Goal: Transaction & Acquisition: Book appointment/travel/reservation

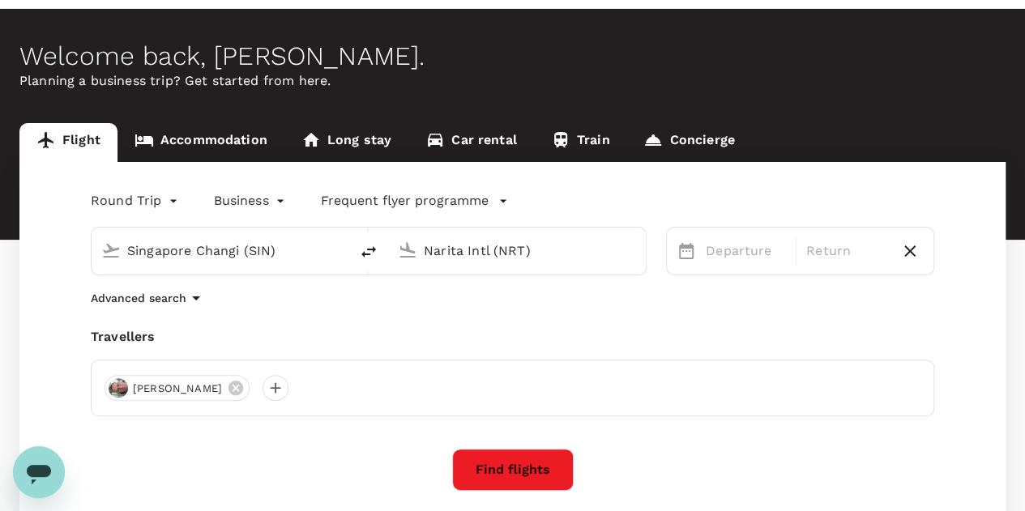
scroll to position [81, 0]
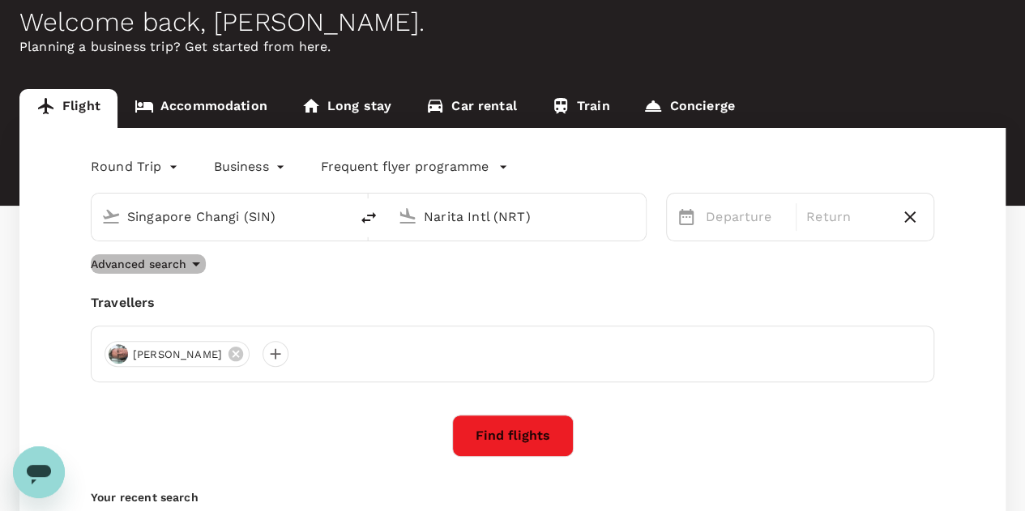
click at [174, 265] on p "Advanced search" at bounding box center [139, 264] width 96 height 16
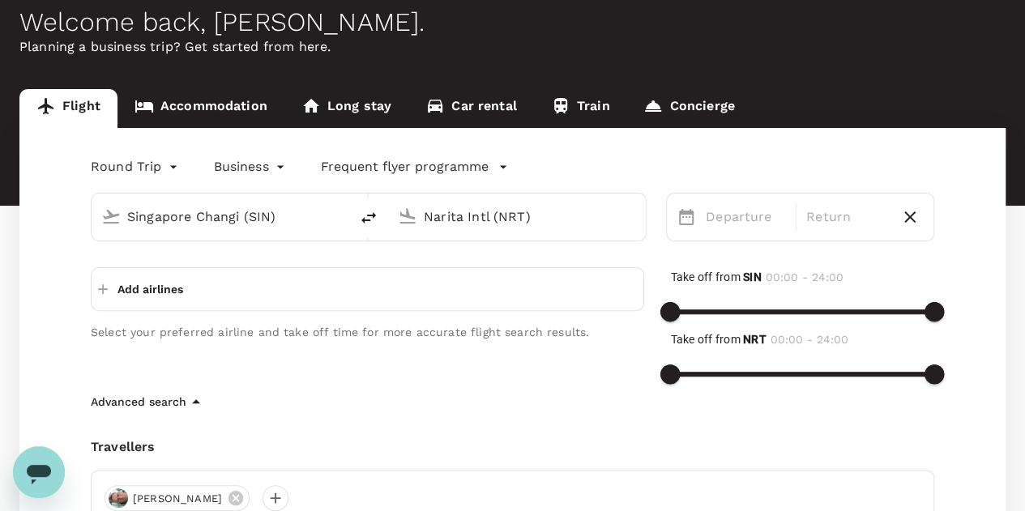
click at [165, 401] on p "Advanced search" at bounding box center [139, 402] width 96 height 16
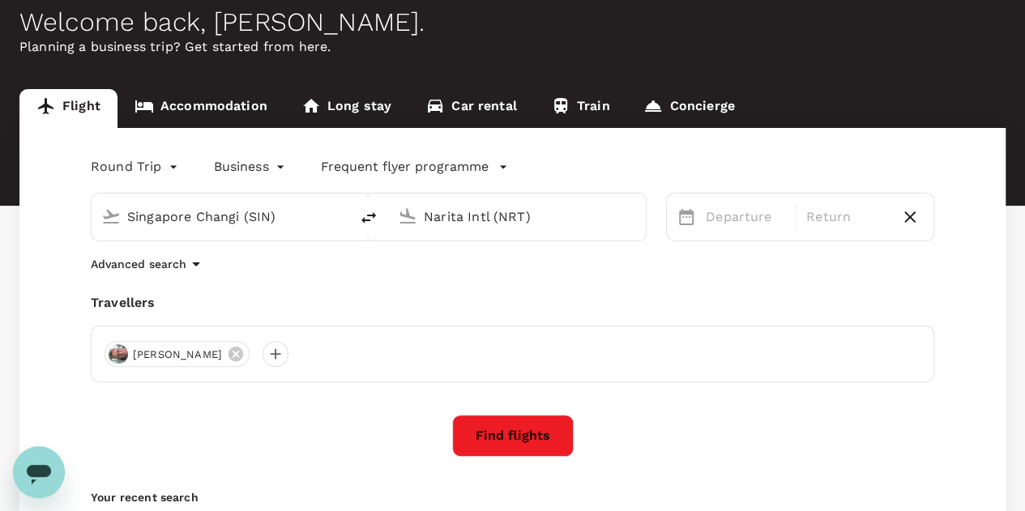
click at [110, 173] on body "Trips Book Approvals 1 Reports People Manage [GEOGRAPHIC_DATA] Welcome back , […" at bounding box center [512, 311] width 1025 height 785
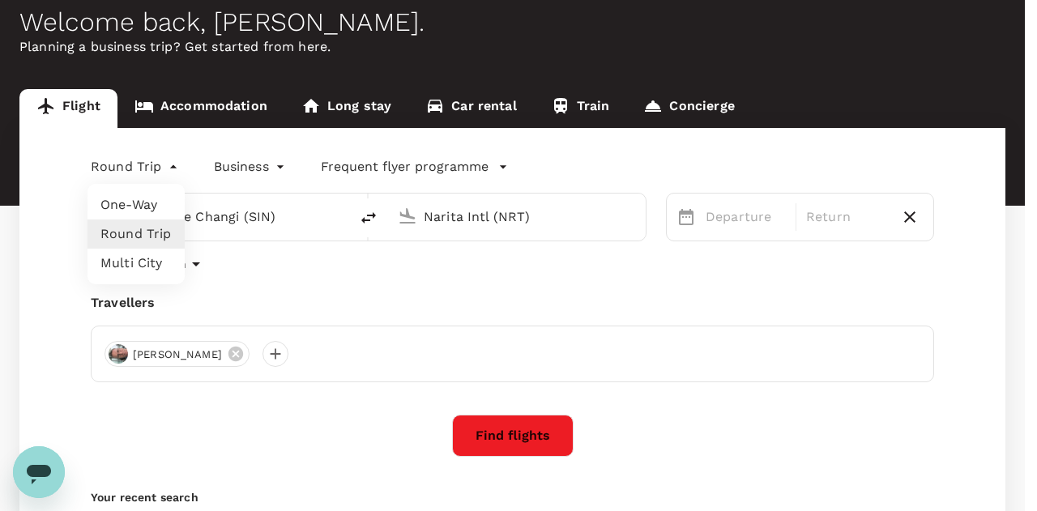
click at [129, 270] on li "Multi City" at bounding box center [135, 263] width 97 height 29
type input "multicity"
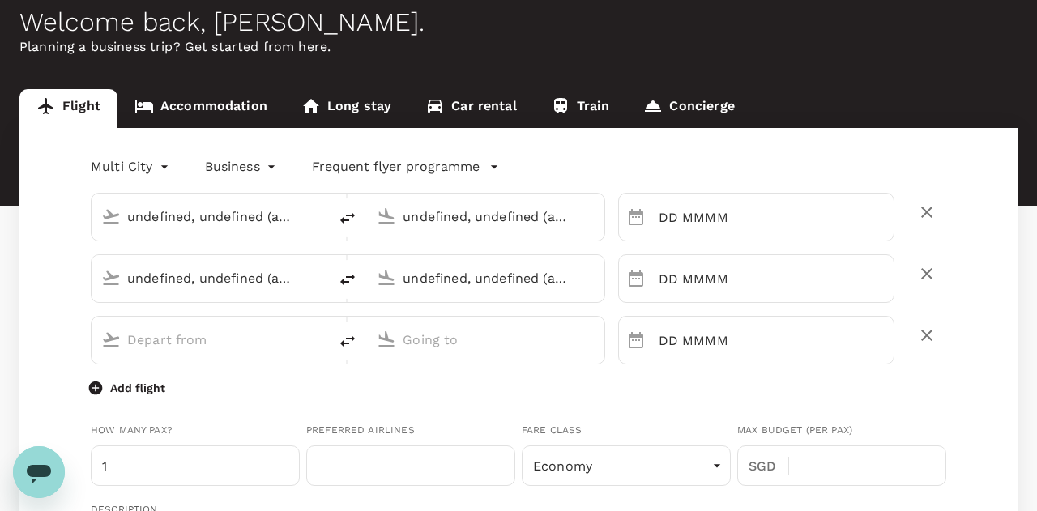
type input "undefined, undefined (any)"
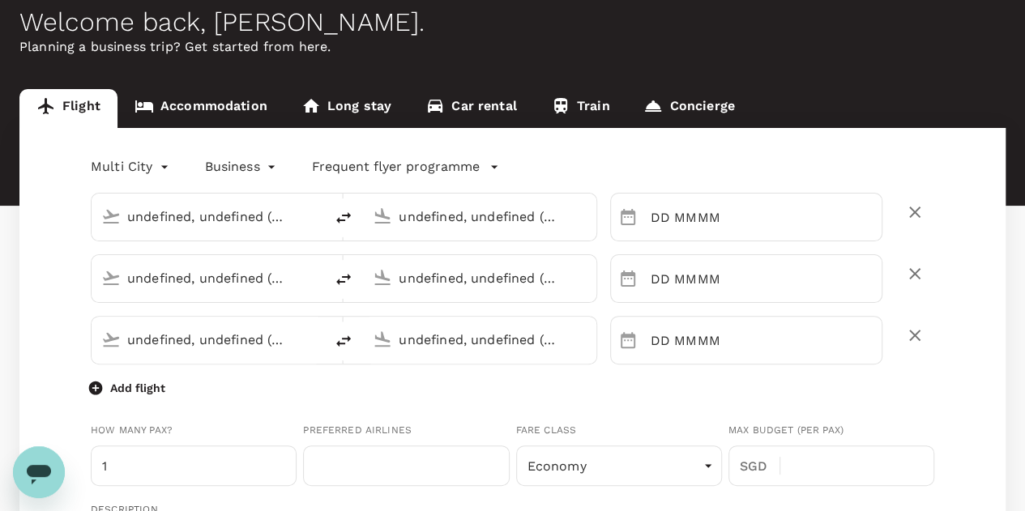
type input "Singapore Changi (SIN)"
type input "Narita Intl (NRT)"
type input "Singapore Changi (SIN)"
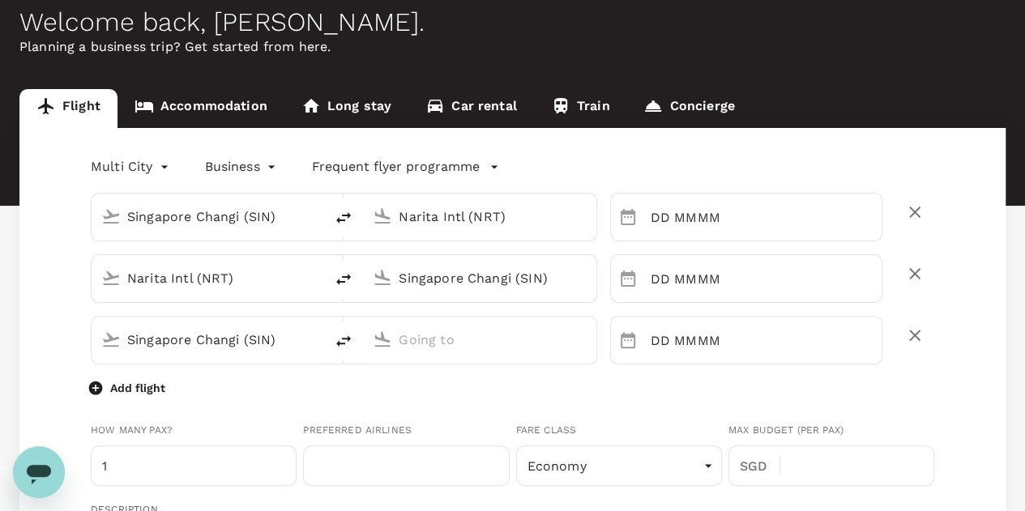
click at [501, 219] on input "Narita Intl (NRT)" at bounding box center [479, 216] width 163 height 25
type input "[EMAIL_ADDRESS][DOMAIN_NAME]"
type input "65"
type input "63403540"
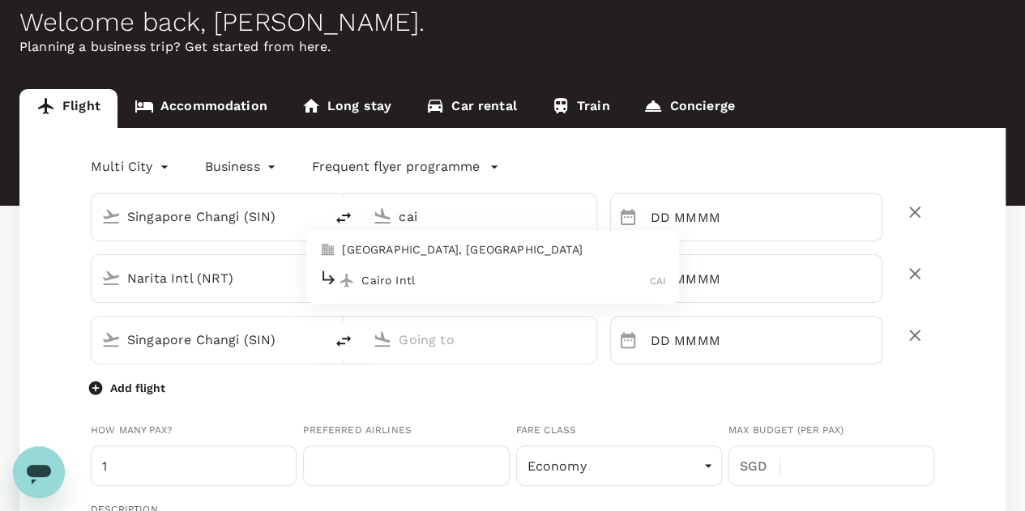
click at [460, 289] on div "Cairo Intl CAI" at bounding box center [492, 280] width 347 height 25
type input "Cairo Intl (CAI)"
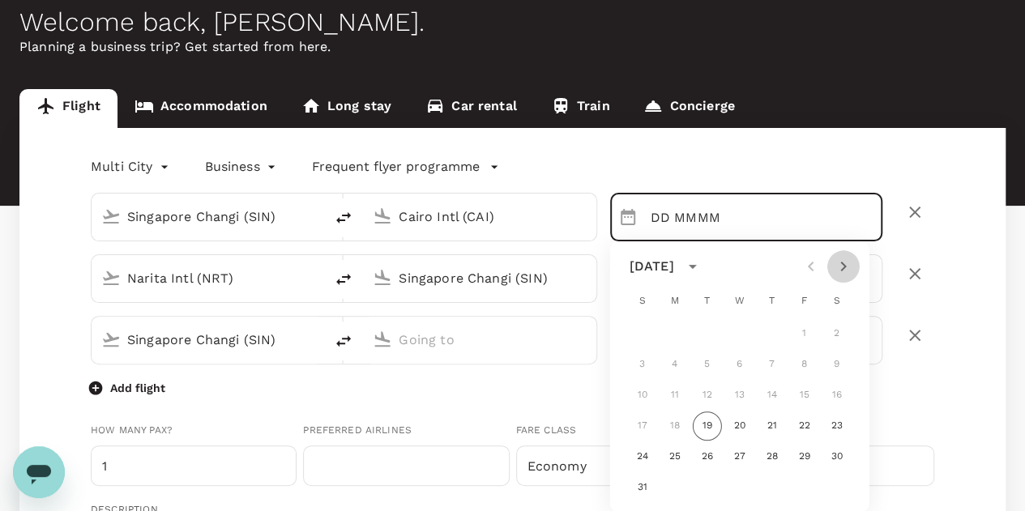
click at [842, 267] on icon "Next month" at bounding box center [842, 266] width 19 height 19
drag, startPoint x: 837, startPoint y: 261, endPoint x: 839, endPoint y: 270, distance: 9.1
click at [837, 260] on icon "Next month" at bounding box center [842, 266] width 19 height 19
click at [834, 394] on button "15" at bounding box center [836, 395] width 29 height 29
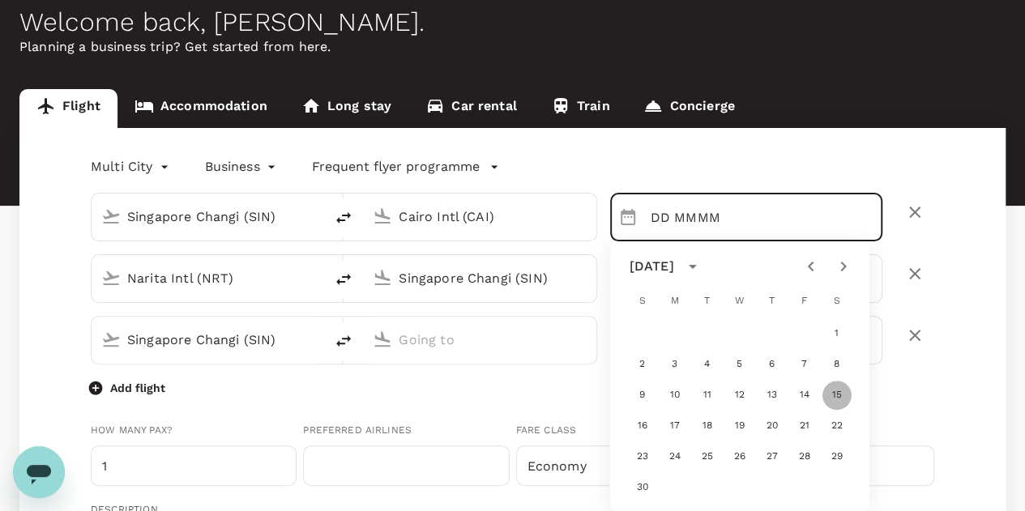
type input "[DATE]"
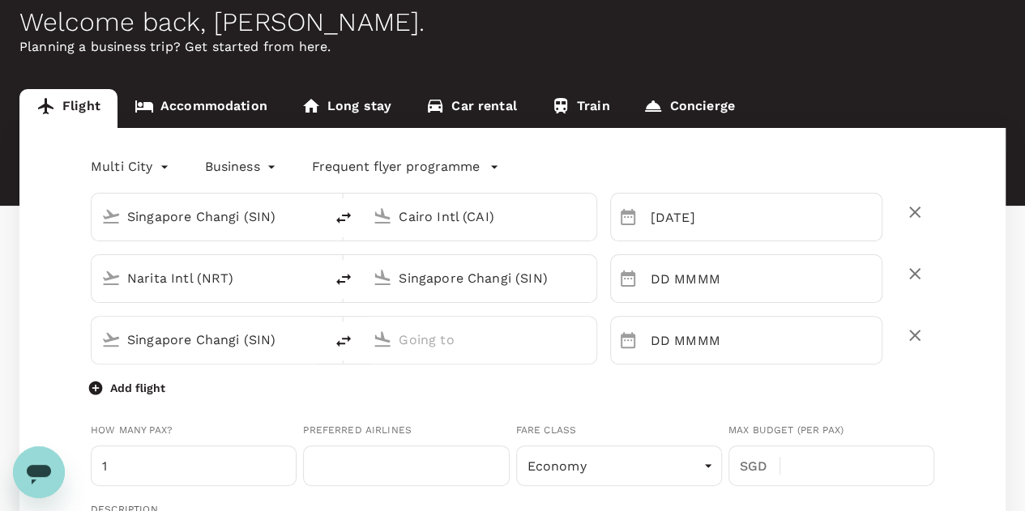
click at [224, 284] on input "Narita Intl (NRT)" at bounding box center [208, 278] width 163 height 25
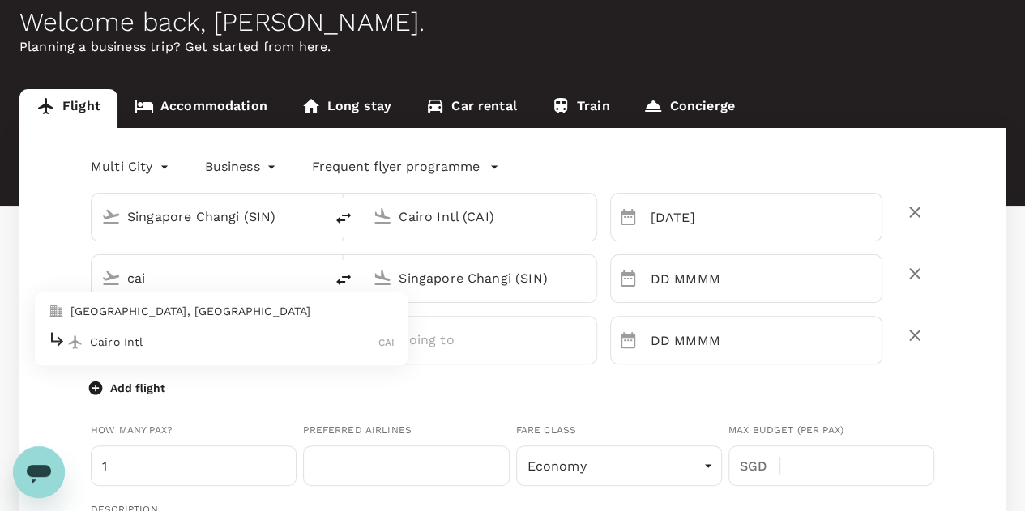
click at [188, 331] on div "Cairo Intl CAI" at bounding box center [221, 342] width 347 height 25
type input "Cairo Intl (CAI)"
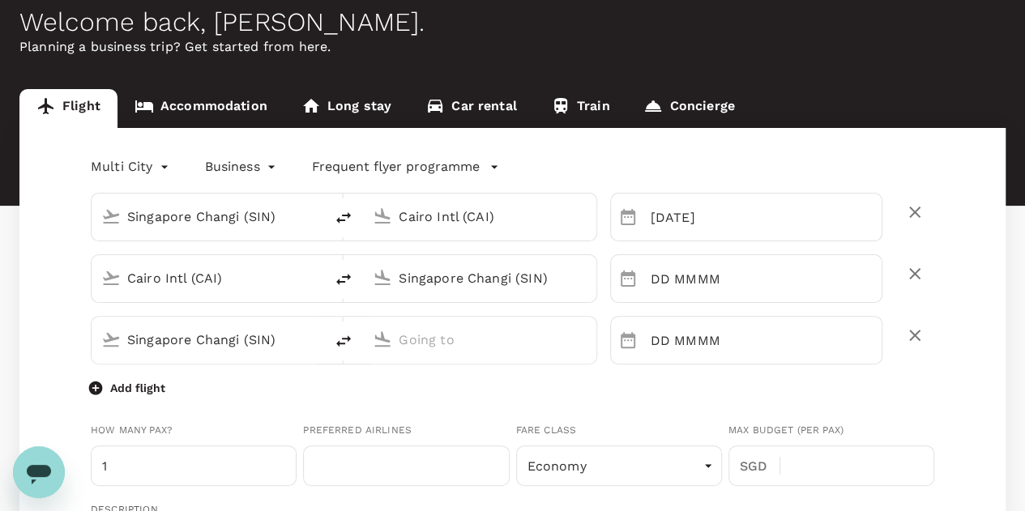
click at [417, 284] on input "Singapore Changi (SIN)" at bounding box center [479, 278] width 163 height 25
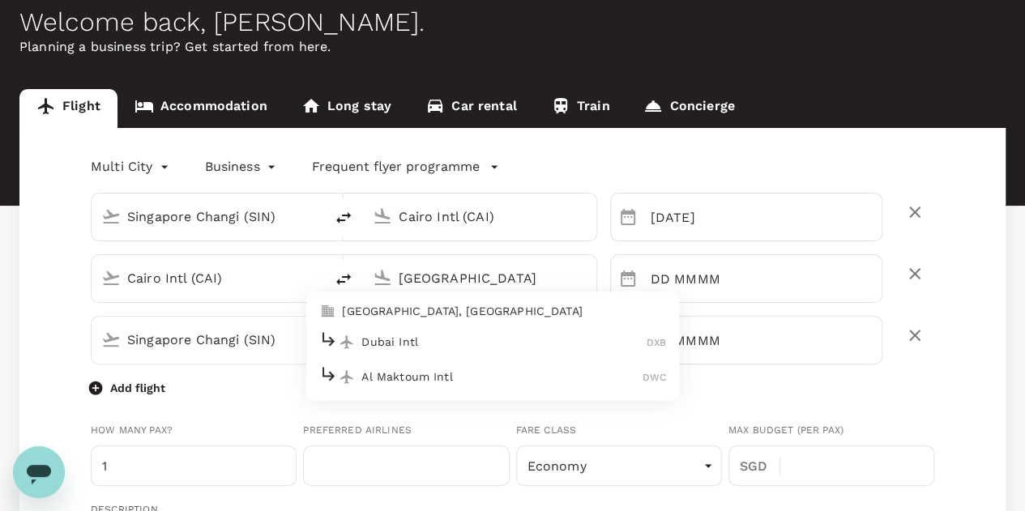
click at [407, 343] on p "Dubai Intl" at bounding box center [503, 342] width 285 height 16
type input "Dubai Intl (DXB)"
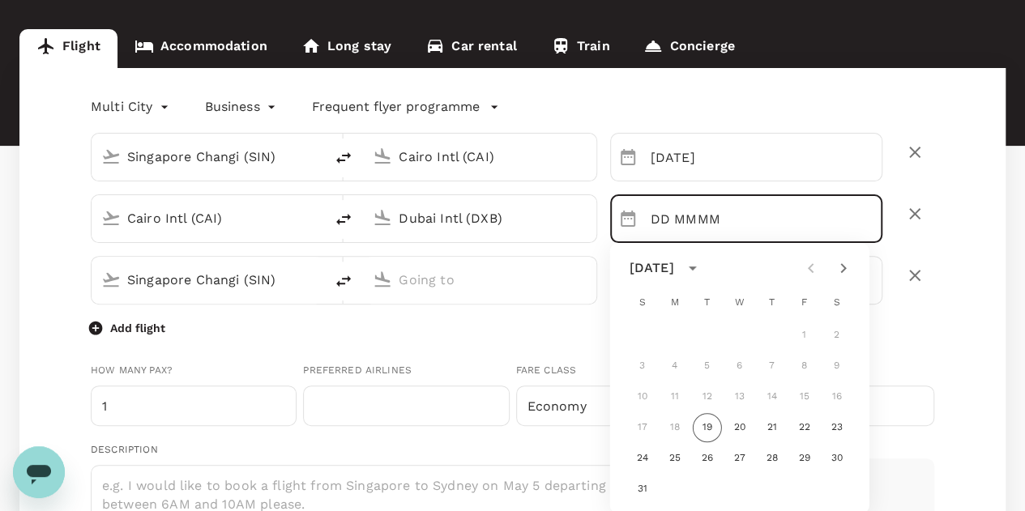
scroll to position [162, 0]
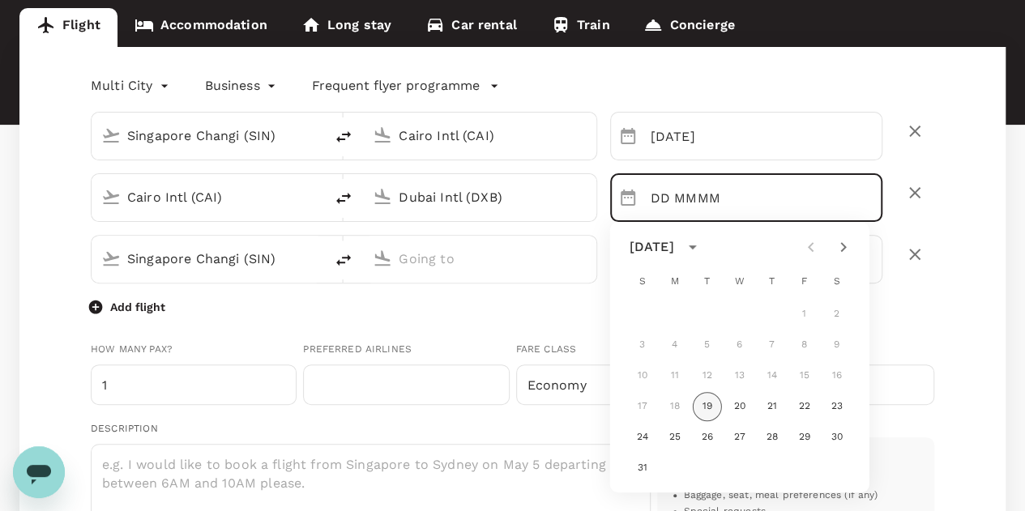
click at [706, 409] on button "19" at bounding box center [707, 406] width 29 height 29
type input "[DATE]"
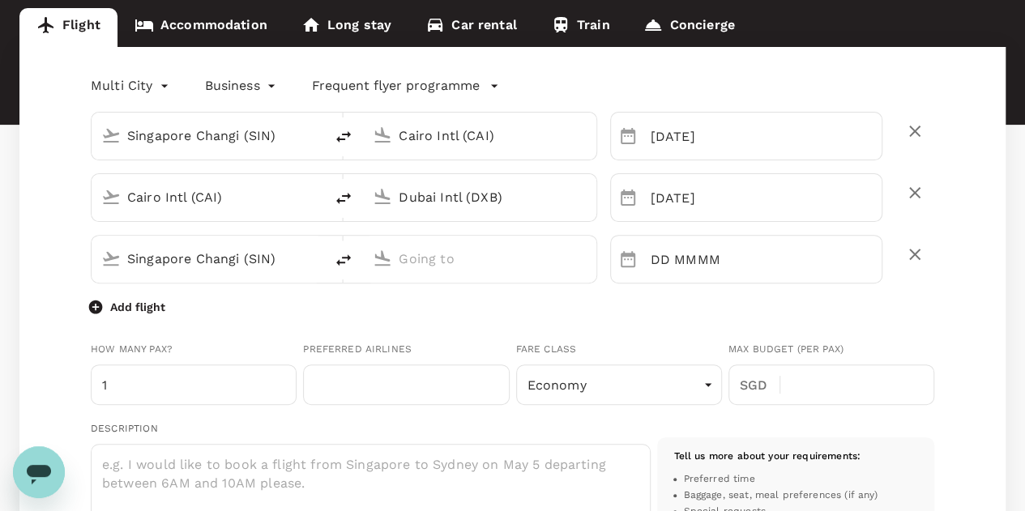
click at [347, 258] on icon "delete" at bounding box center [343, 259] width 15 height 11
type input "Singapore Changi (SIN)"
click at [238, 261] on input "text" at bounding box center [208, 258] width 163 height 25
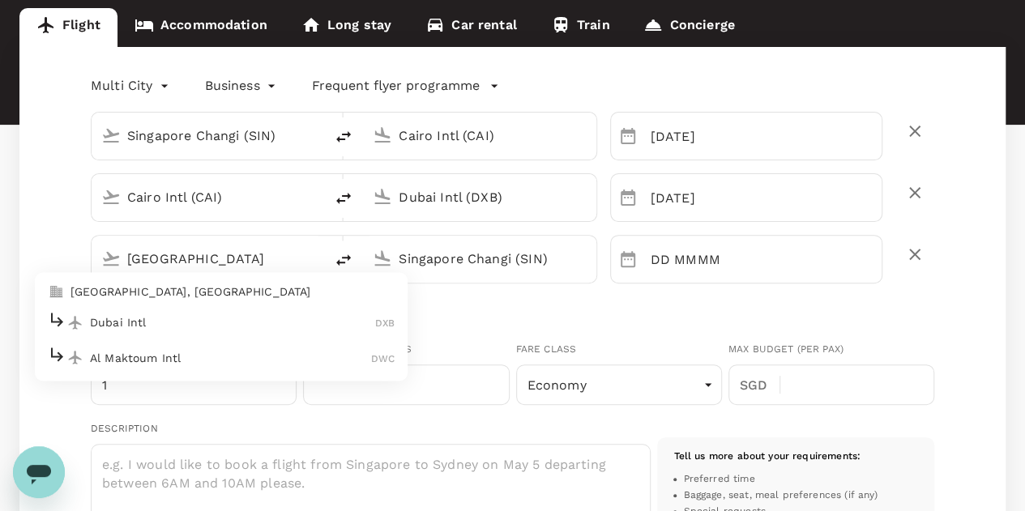
click at [272, 312] on div "Dubai Intl DXB" at bounding box center [221, 322] width 347 height 25
type input "[GEOGRAPHIC_DATA]"
type input "Dubai Intl (DXB)"
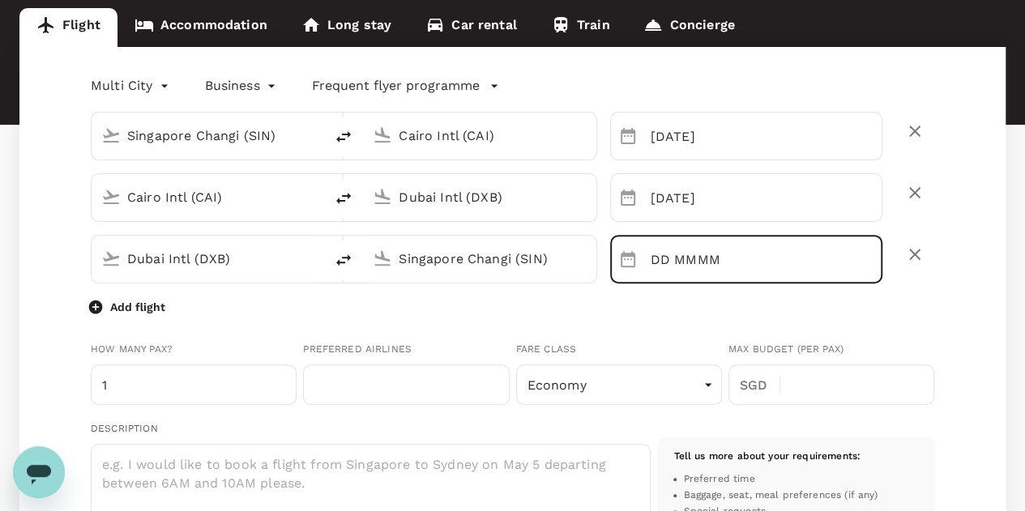
click at [781, 266] on input "DD MMMM" at bounding box center [766, 259] width 232 height 49
click at [677, 255] on input "DD MMMM" at bounding box center [766, 259] width 232 height 49
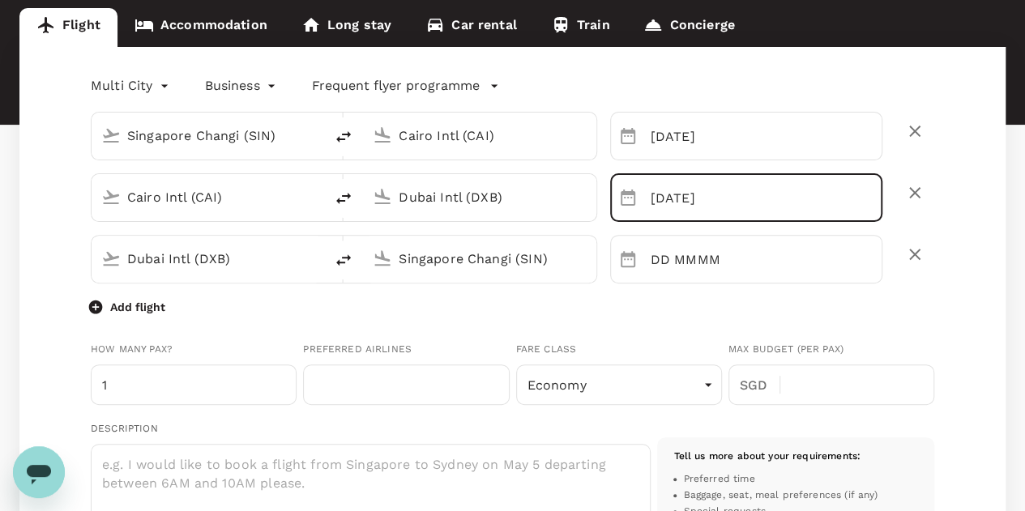
click at [718, 190] on input "[DATE]" at bounding box center [766, 197] width 232 height 49
click at [622, 200] on icon "Choose date, selected date is Aug 19, 2025" at bounding box center [627, 197] width 19 height 19
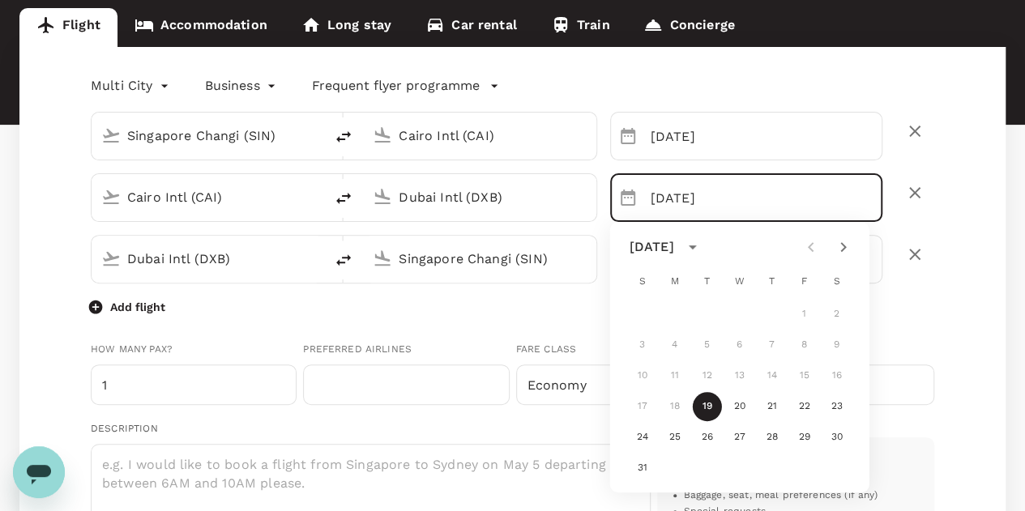
click at [842, 246] on icon "Next month" at bounding box center [842, 246] width 19 height 19
click at [844, 246] on icon "Next month" at bounding box center [842, 246] width 19 height 19
click at [738, 404] on button "19" at bounding box center [739, 406] width 29 height 29
type input "[DATE]"
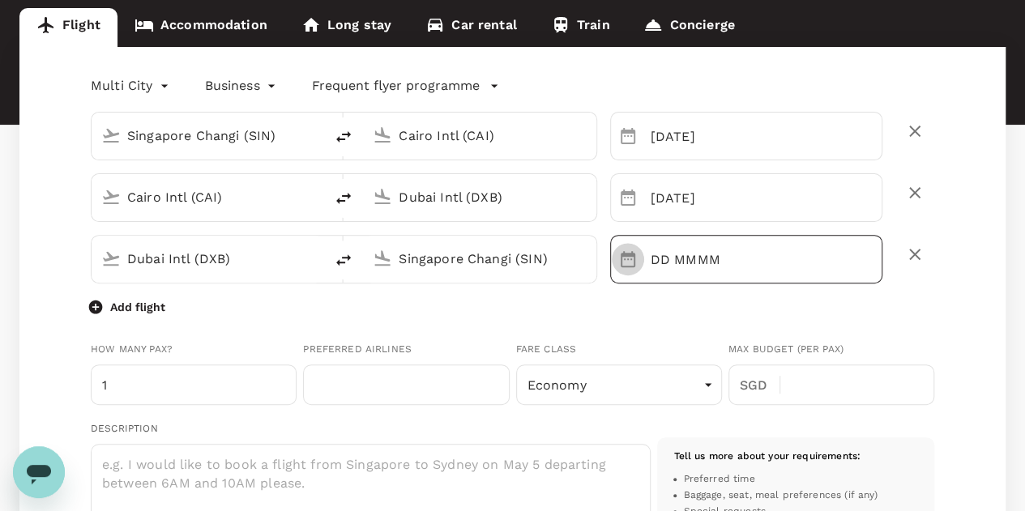
click at [627, 260] on icon "Choose date" at bounding box center [627, 258] width 19 height 19
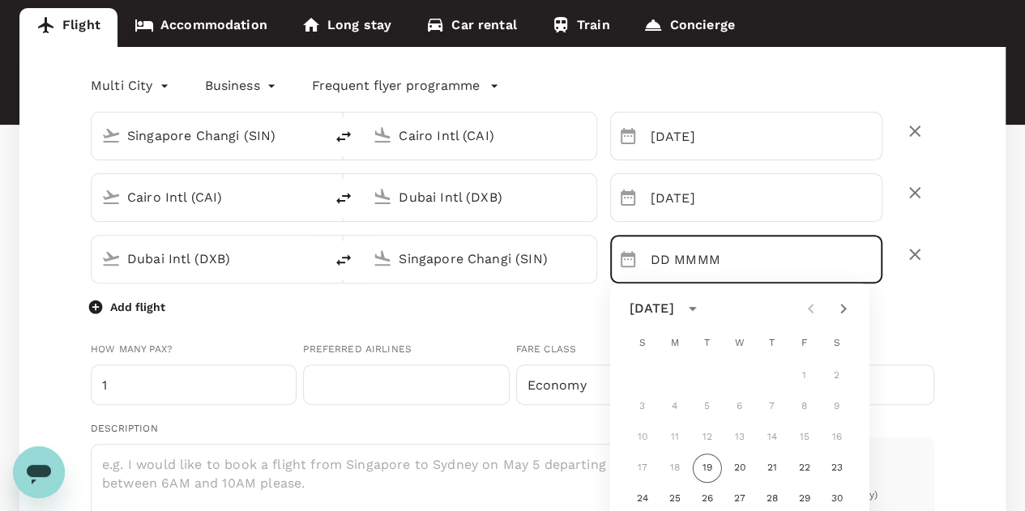
click at [841, 307] on icon "Next month" at bounding box center [842, 308] width 19 height 19
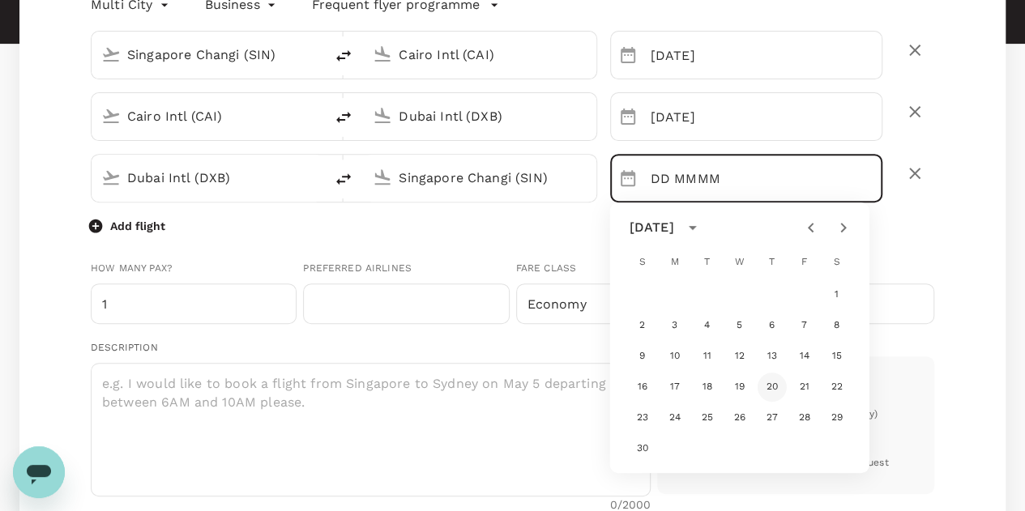
click at [773, 392] on button "20" at bounding box center [771, 387] width 29 height 29
type input "[DATE]"
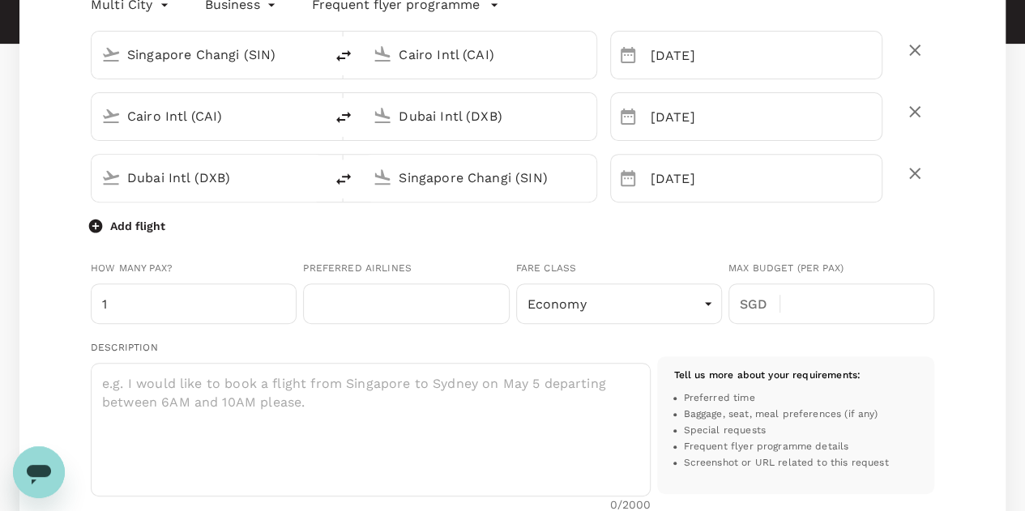
click at [617, 234] on div "Add flight" at bounding box center [512, 224] width 843 height 19
click at [445, 305] on input "text" at bounding box center [406, 303] width 206 height 40
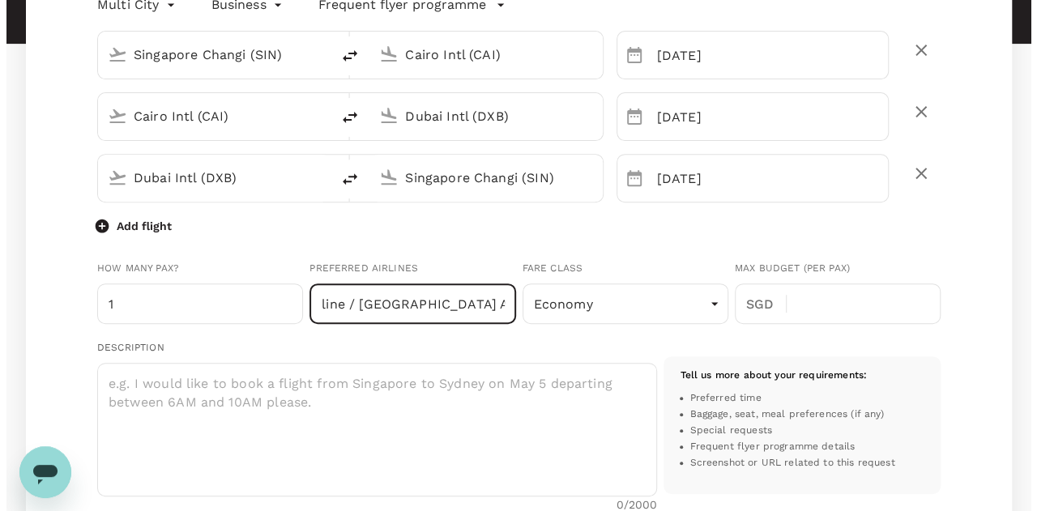
scroll to position [0, 92]
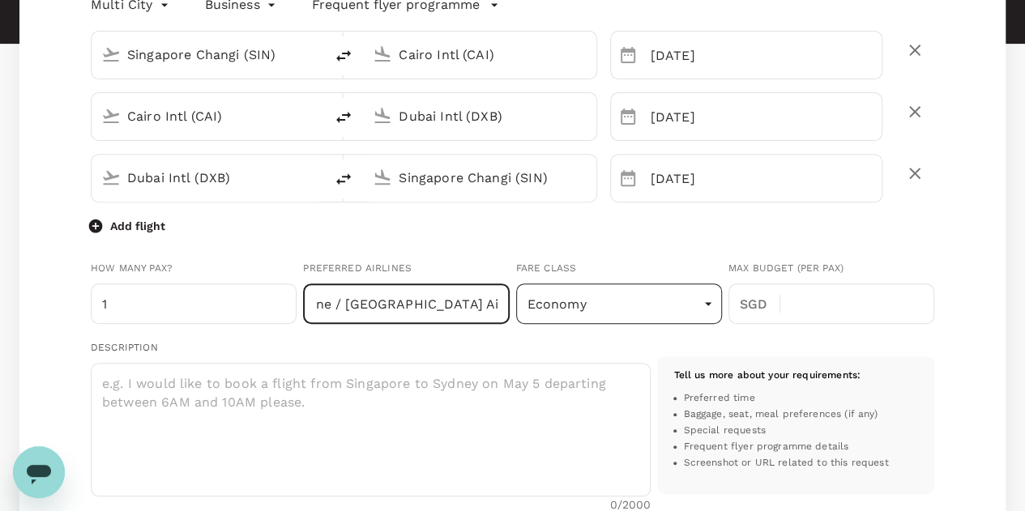
type input "Singapore airline / [GEOGRAPHIC_DATA] Airline / [GEOGRAPHIC_DATA]"
click at [672, 306] on body "Trips Book Approvals 1 Reports People Manage [GEOGRAPHIC_DATA] Welcome back , […" at bounding box center [512, 450] width 1025 height 1387
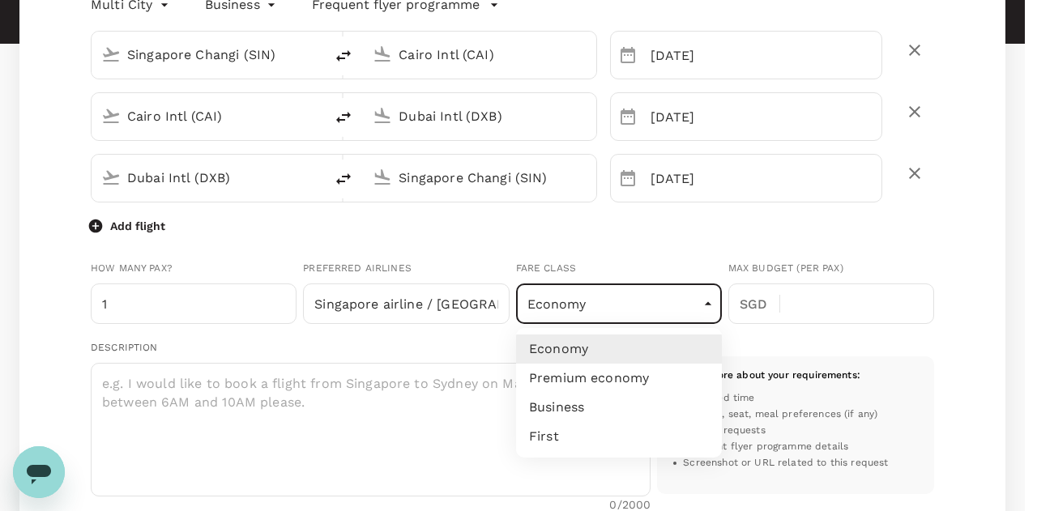
click at [556, 415] on li "Business" at bounding box center [619, 407] width 206 height 29
type input "business"
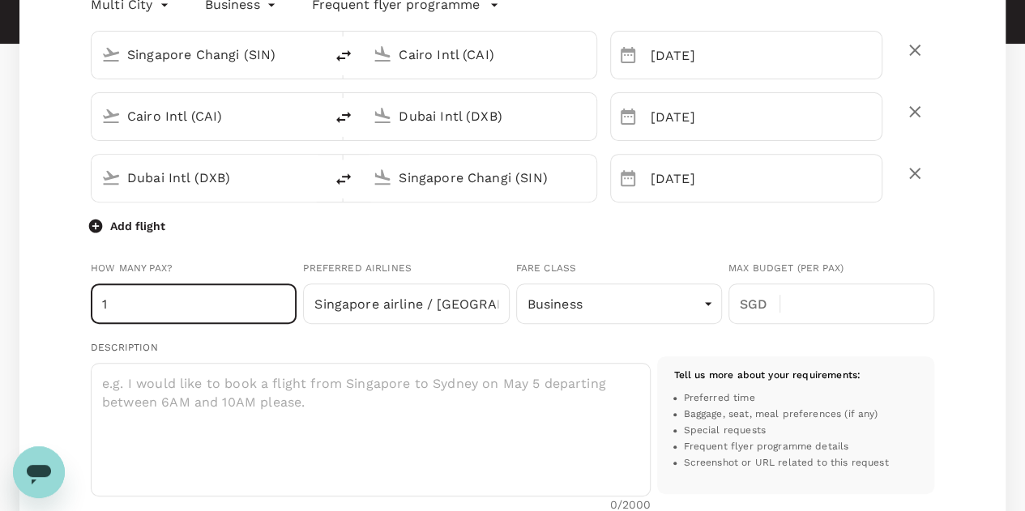
drag, startPoint x: 138, startPoint y: 300, endPoint x: 82, endPoint y: 301, distance: 55.9
click at [82, 301] on div "Multi City multicity Business business Frequent flyer programme Singapore Chang…" at bounding box center [512, 504] width 986 height 1076
click at [147, 306] on input "1" at bounding box center [194, 303] width 206 height 40
click at [280, 302] on input "2" at bounding box center [194, 303] width 206 height 40
type input "3"
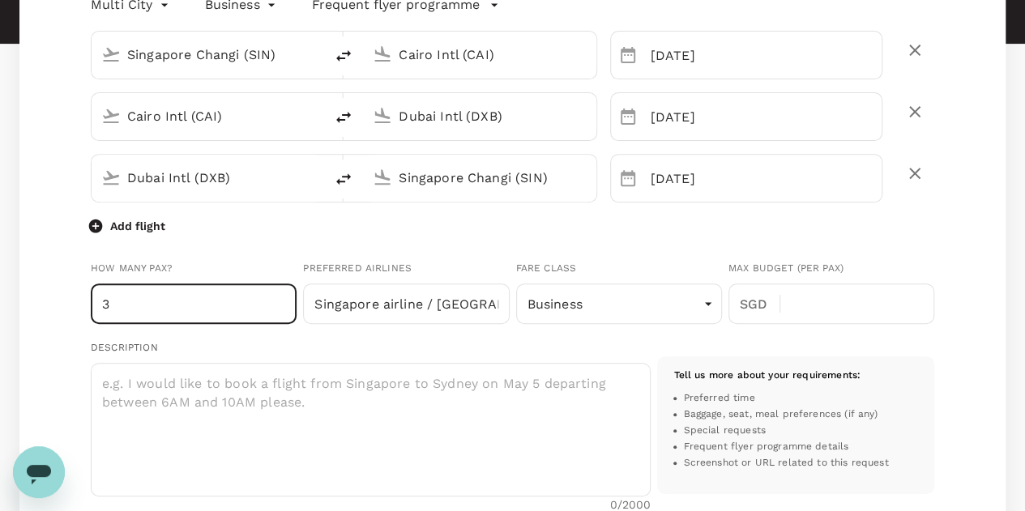
click at [280, 302] on input "3" at bounding box center [194, 303] width 206 height 40
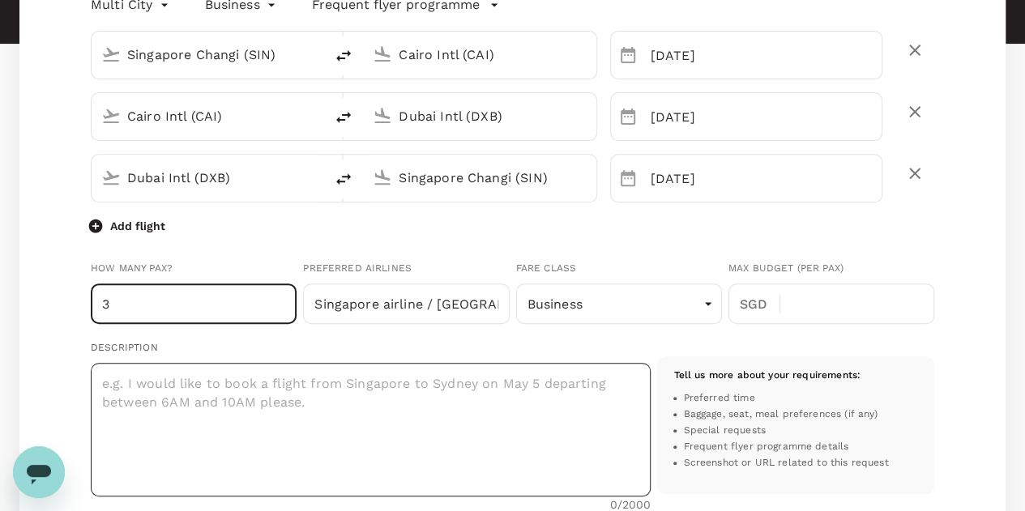
click at [442, 399] on textarea at bounding box center [371, 430] width 560 height 134
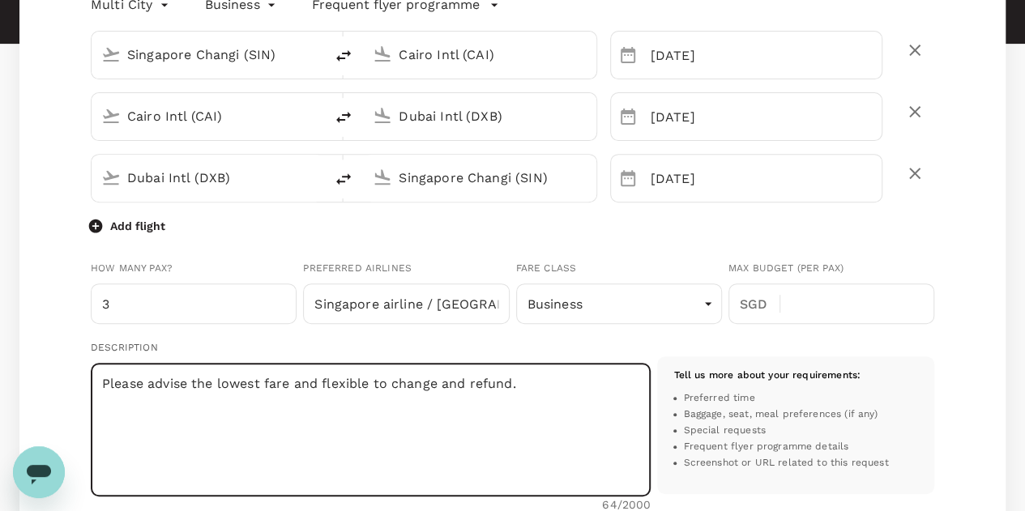
click at [220, 390] on textarea "Please advise the lowest fare and flexible to change and refund." at bounding box center [371, 430] width 560 height 134
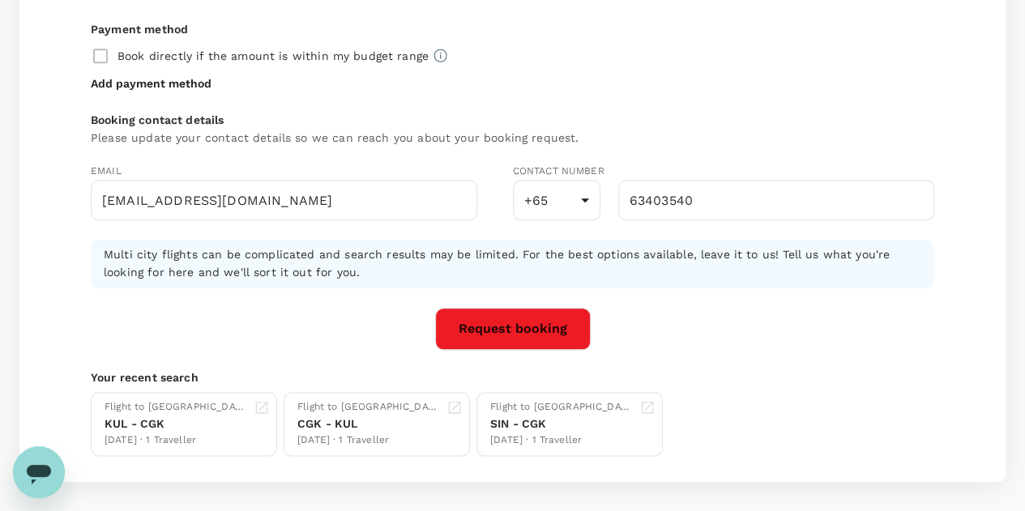
scroll to position [810, 0]
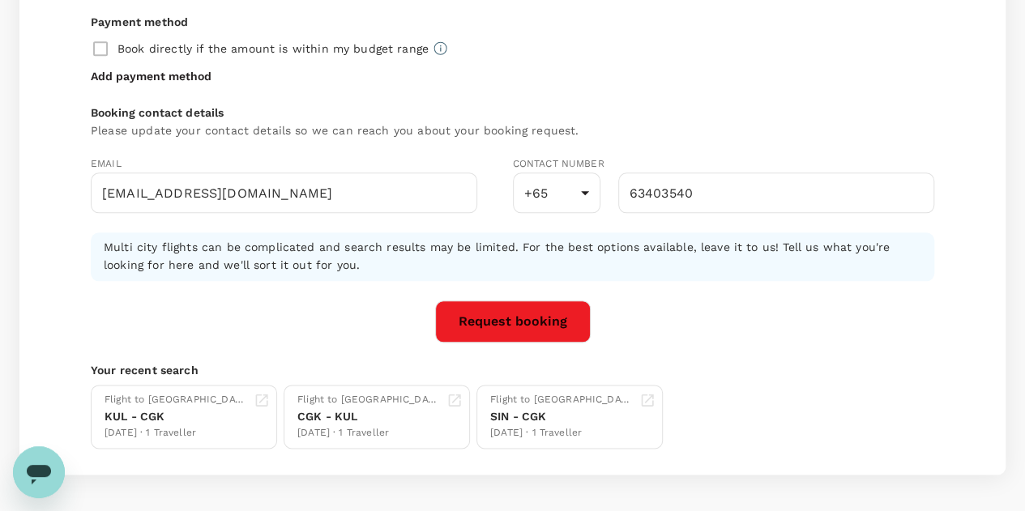
type textarea "Please advise the flight with lowest fare and flexible to change and refund."
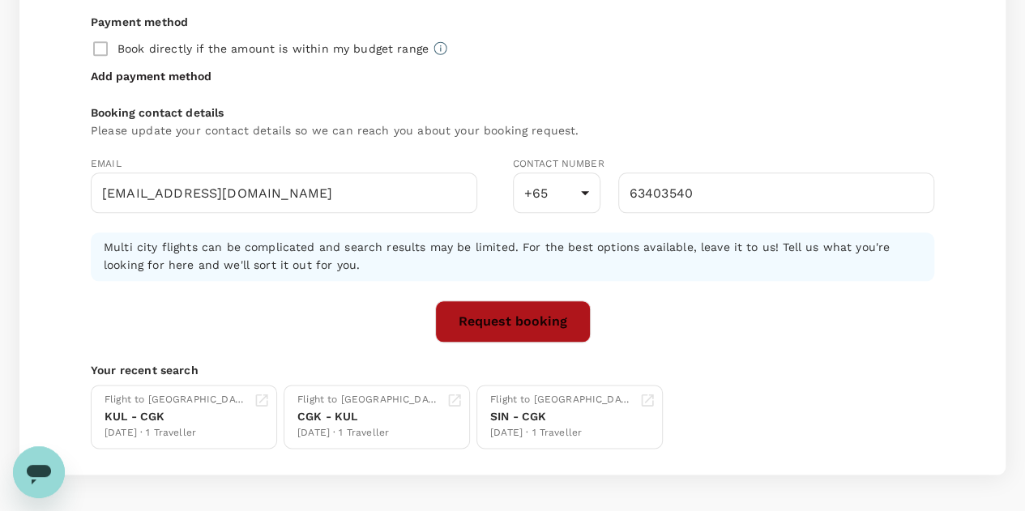
click at [531, 317] on button "Request booking" at bounding box center [513, 321] width 156 height 42
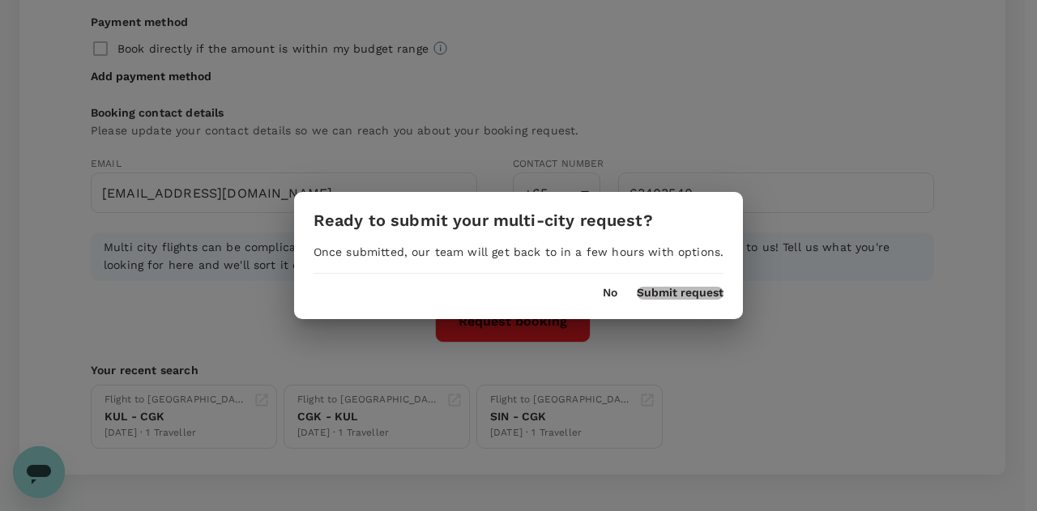
click at [701, 294] on button "Submit request" at bounding box center [680, 293] width 87 height 13
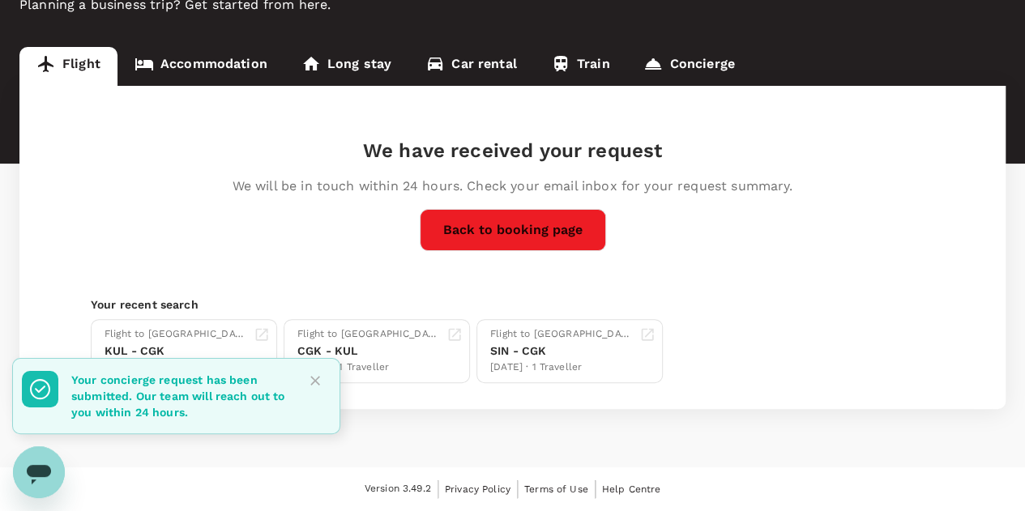
scroll to position [120, 0]
